Goal: Information Seeking & Learning: Learn about a topic

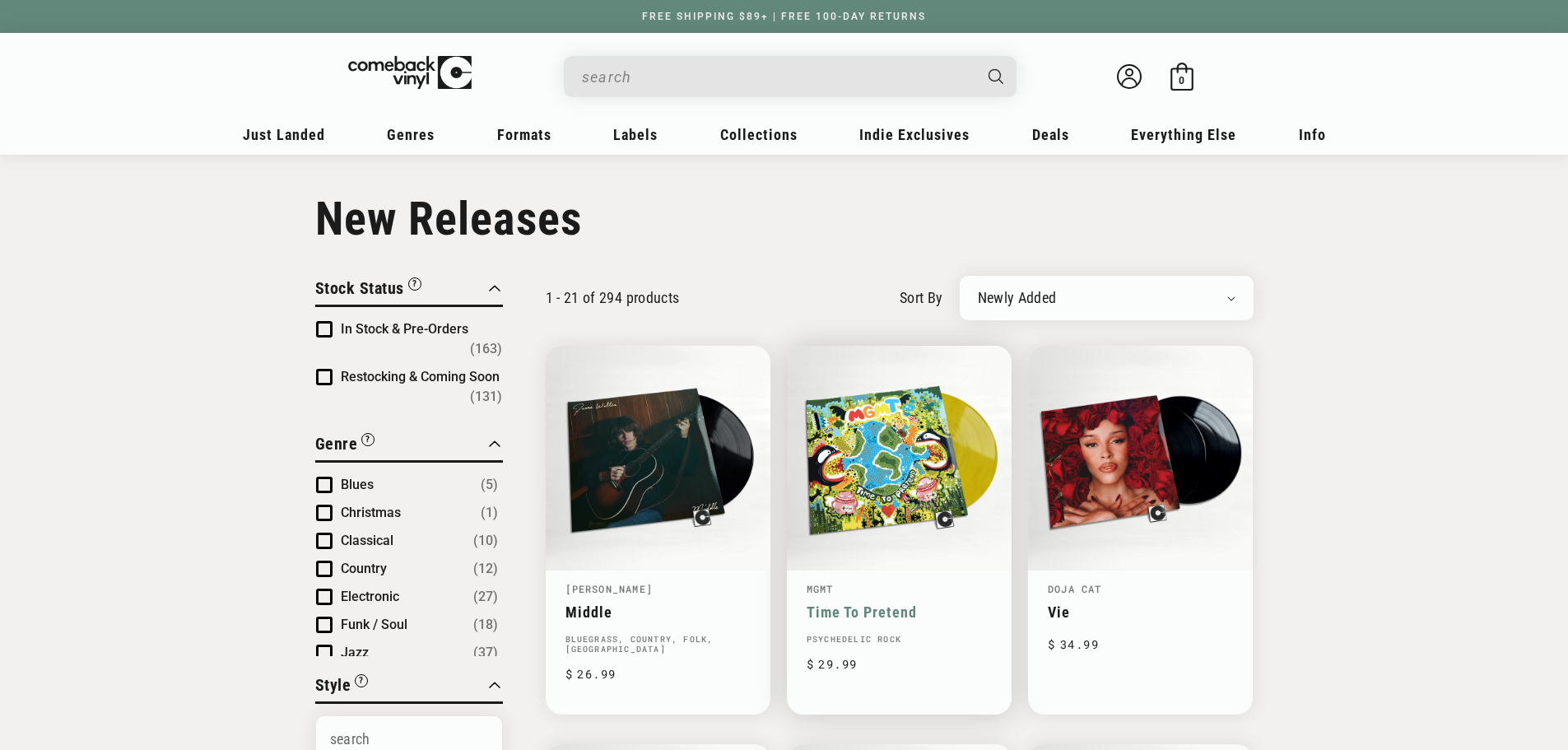
click at [889, 603] on link "Time To Pretend" at bounding box center [899, 611] width 185 height 17
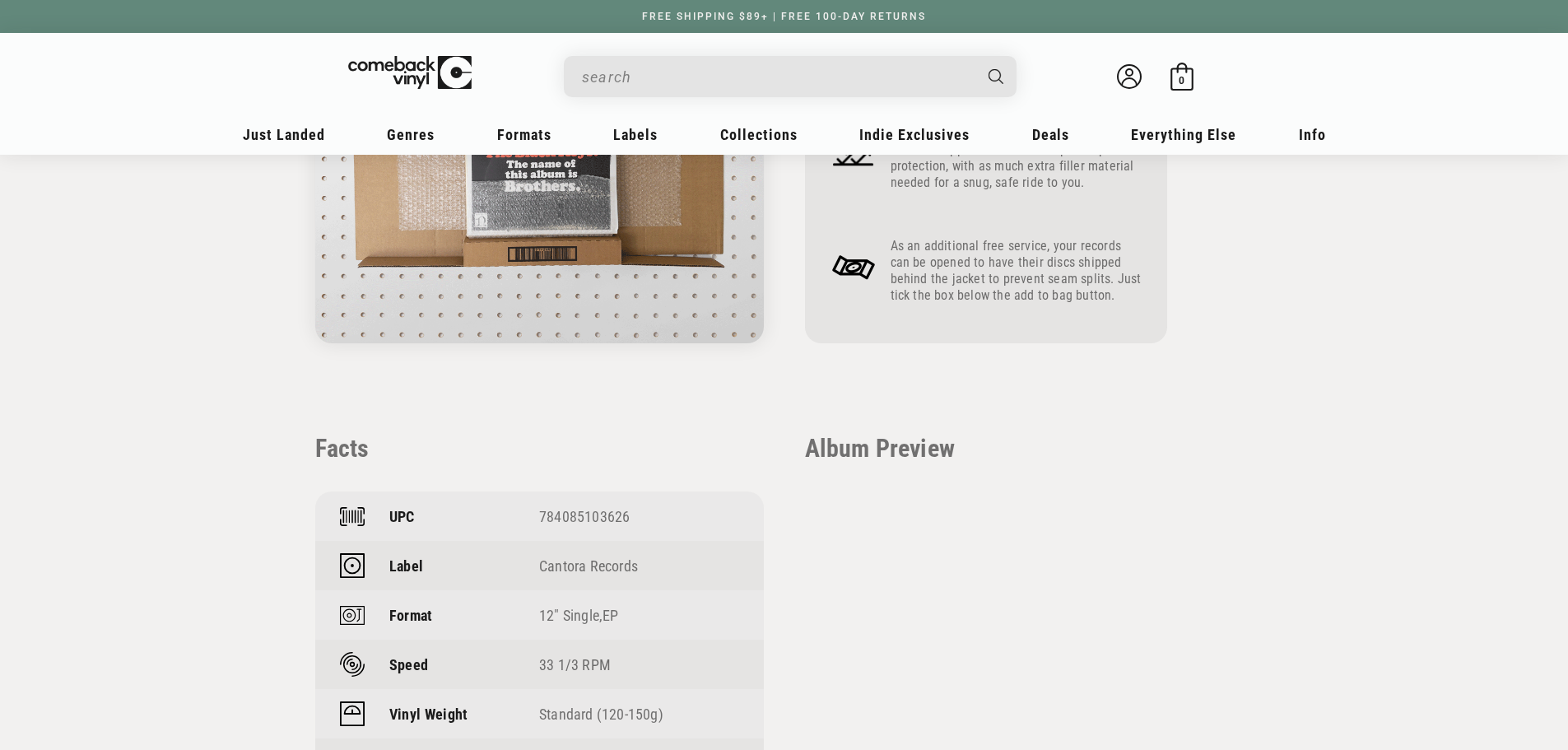
scroll to position [1317, 0]
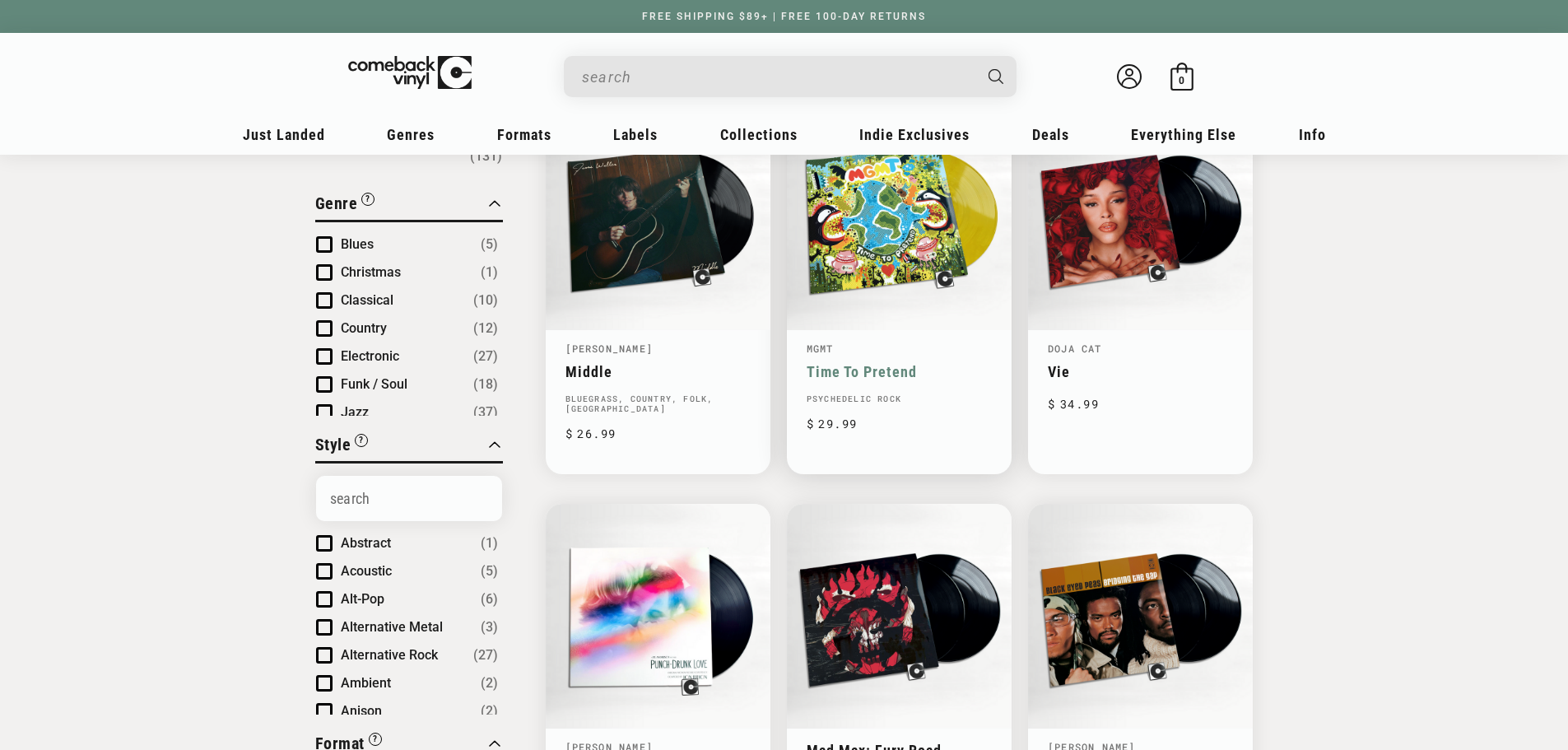
scroll to position [329, 0]
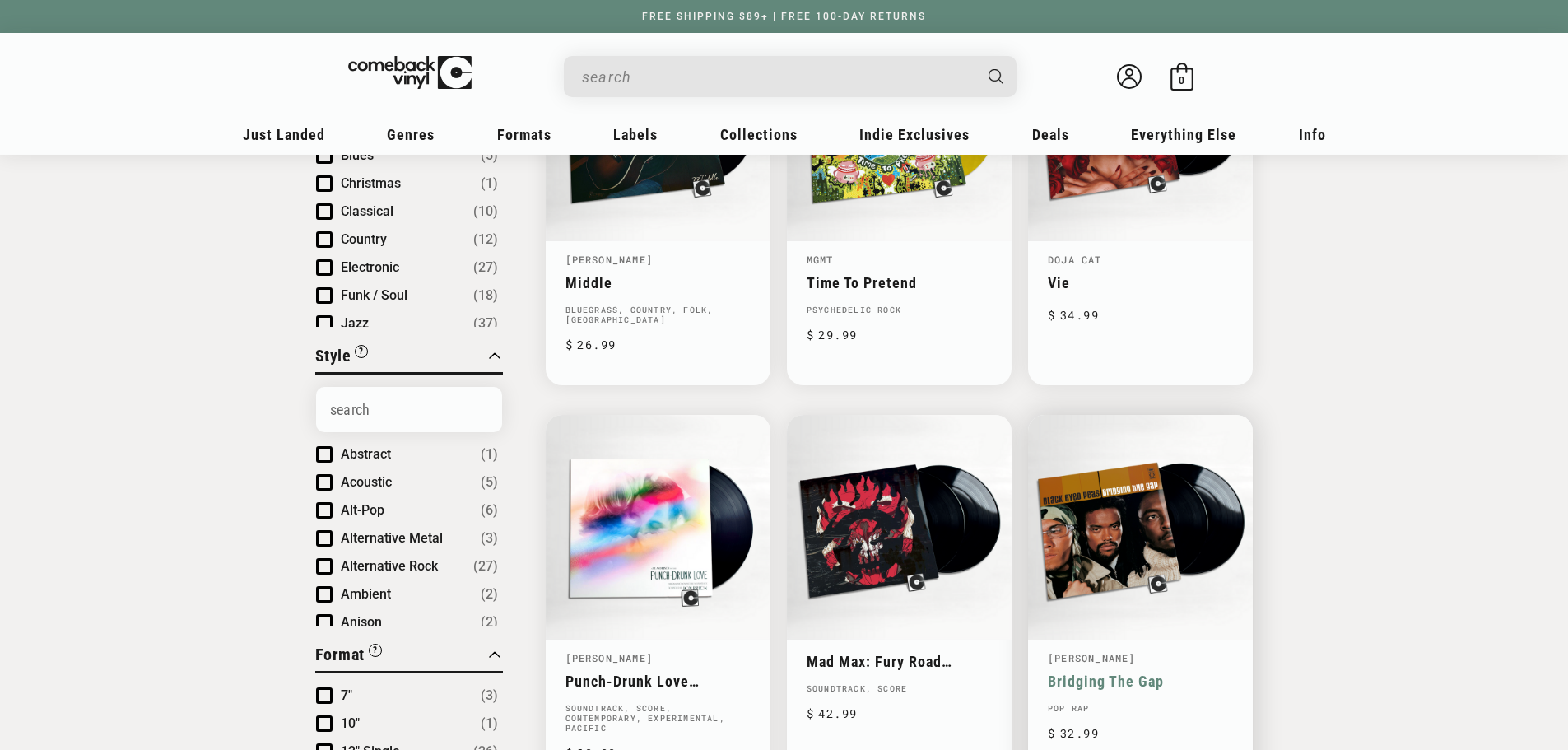
click at [1092, 672] on link "Bridging The Gap" at bounding box center [1140, 681] width 185 height 17
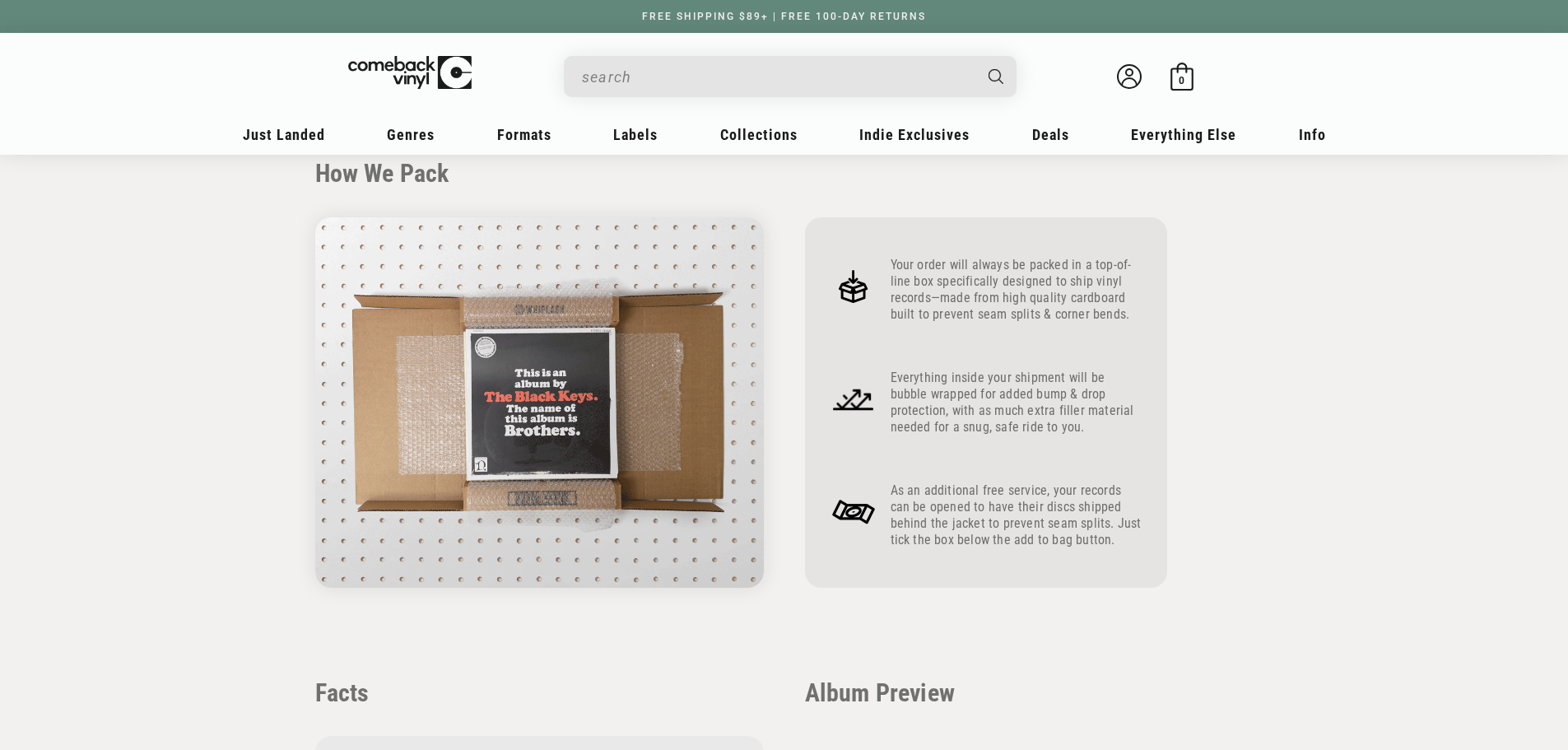
scroll to position [988, 0]
